Goal: Transaction & Acquisition: Purchase product/service

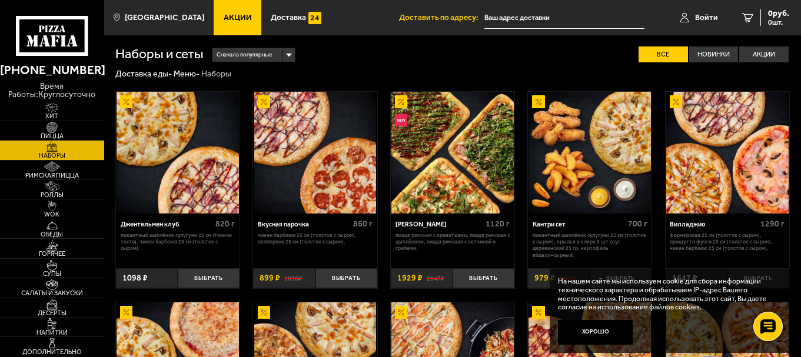
scroll to position [59, 0]
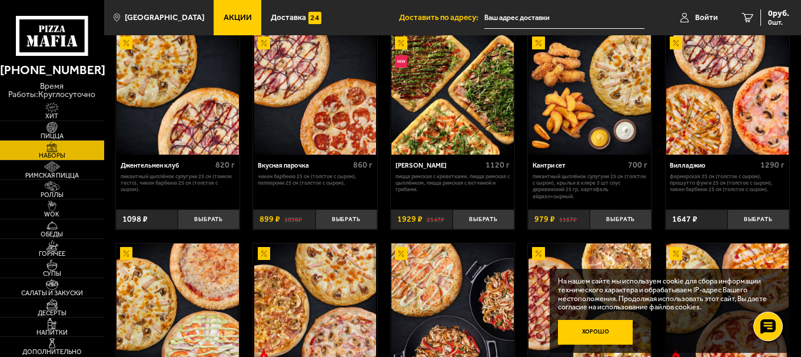
click at [596, 328] on button "Хорошо" at bounding box center [595, 332] width 75 height 25
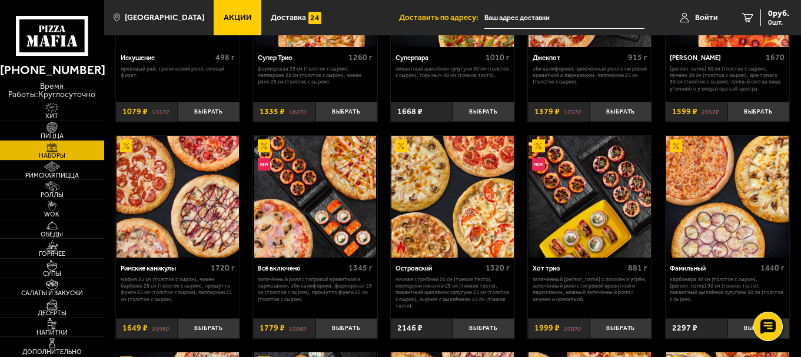
scroll to position [706, 0]
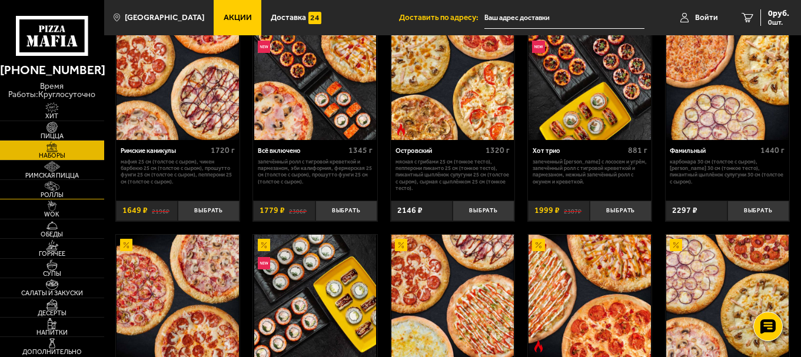
click at [55, 181] on img at bounding box center [52, 186] width 32 height 11
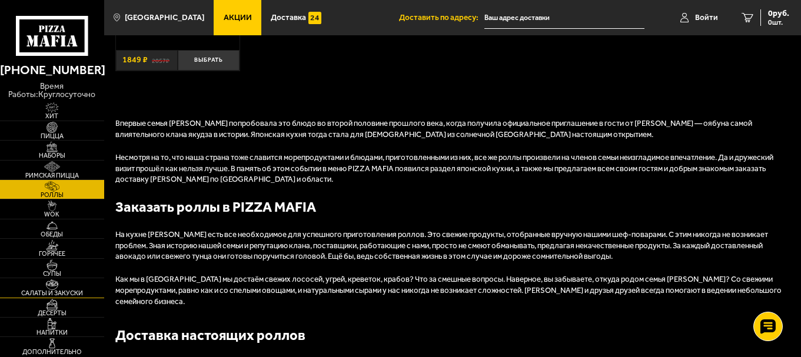
scroll to position [941, 0]
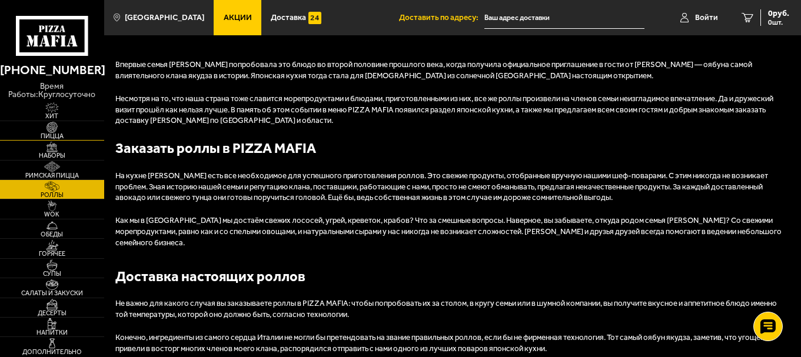
click at [51, 139] on span "Пицца" at bounding box center [52, 136] width 104 height 6
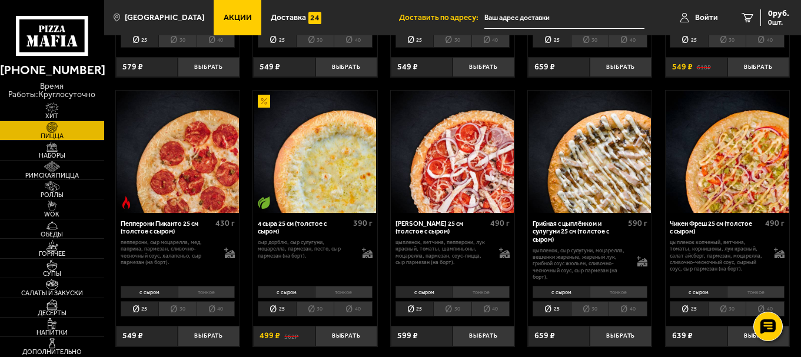
scroll to position [588, 0]
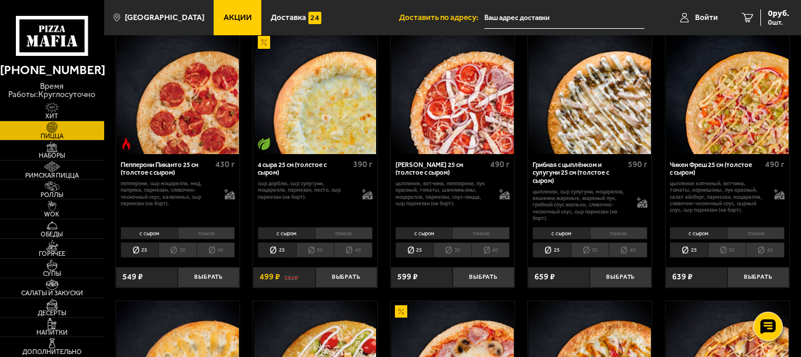
click at [749, 238] on li "тонкое" at bounding box center [755, 233] width 58 height 12
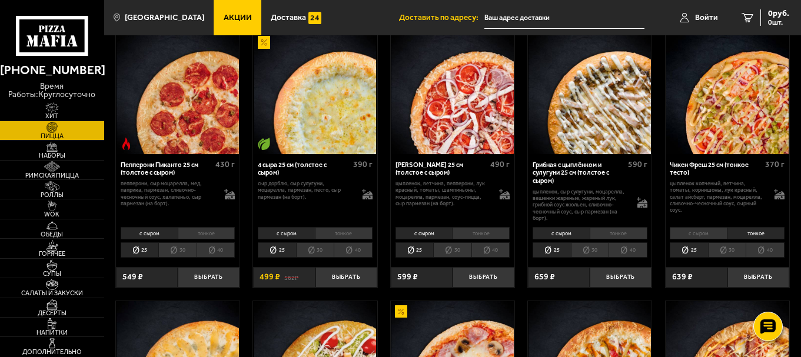
click at [769, 254] on li "40" at bounding box center [764, 249] width 39 height 15
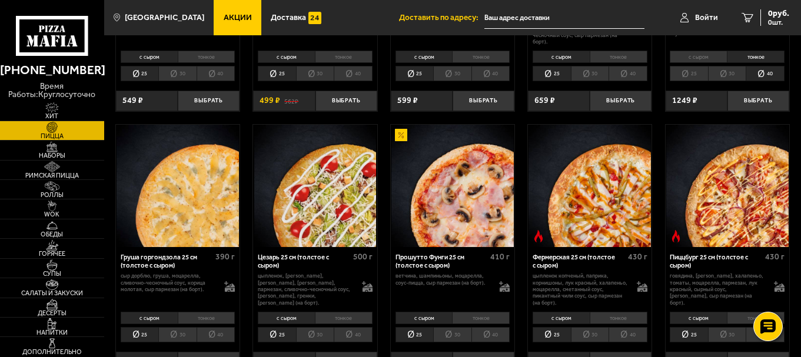
scroll to position [824, 0]
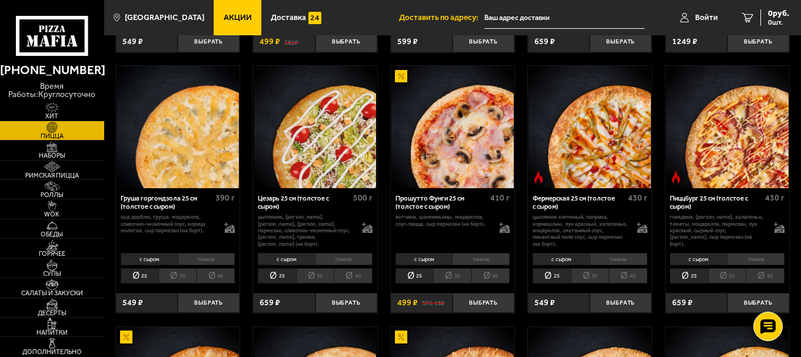
click at [346, 262] on li "тонкое" at bounding box center [344, 259] width 58 height 12
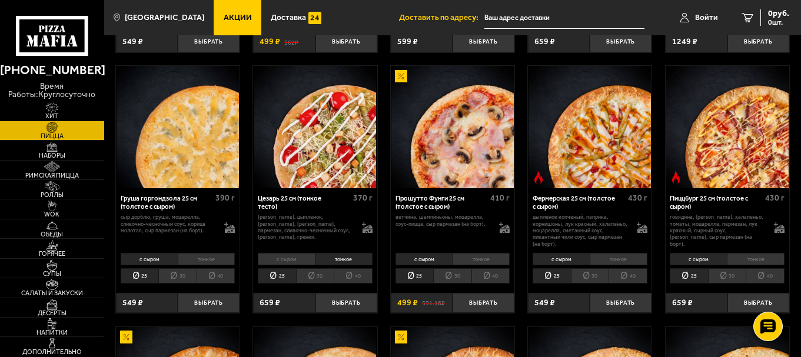
click at [293, 265] on li "с сыром" at bounding box center [286, 259] width 57 height 12
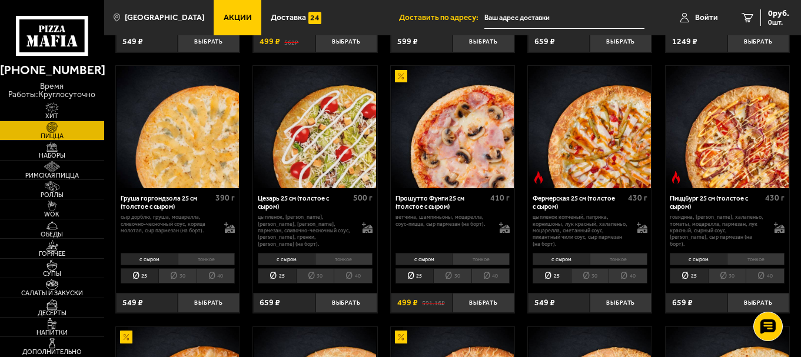
click at [327, 263] on li "тонкое" at bounding box center [344, 259] width 58 height 12
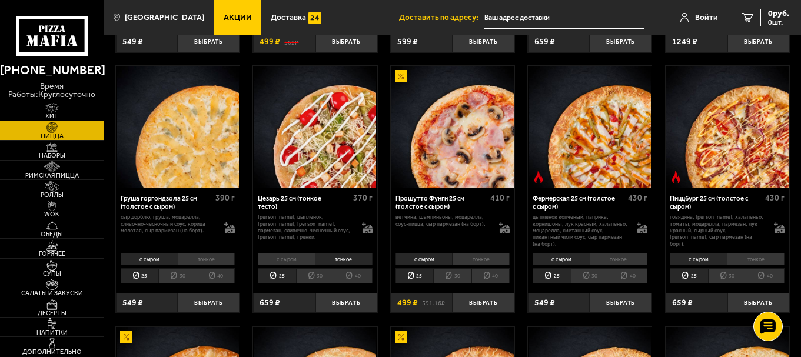
click at [326, 276] on li "30" at bounding box center [315, 275] width 38 height 15
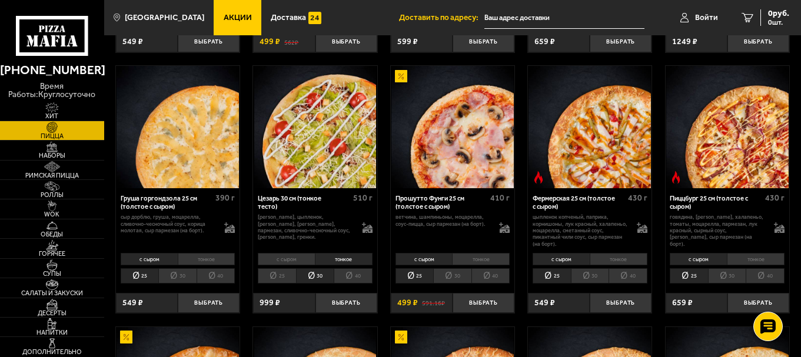
click at [342, 278] on li "40" at bounding box center [353, 275] width 39 height 15
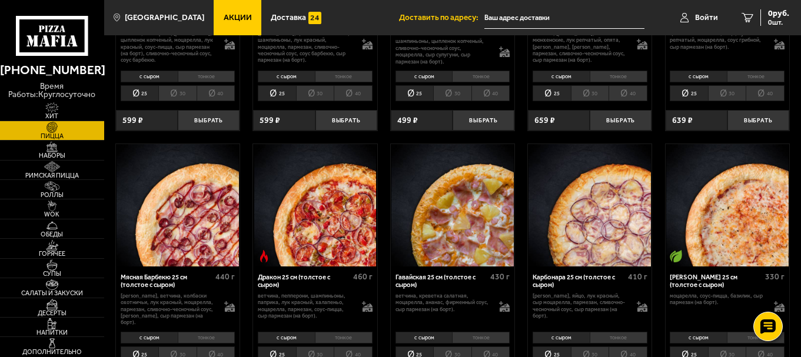
scroll to position [1588, 0]
